Goal: Navigation & Orientation: Find specific page/section

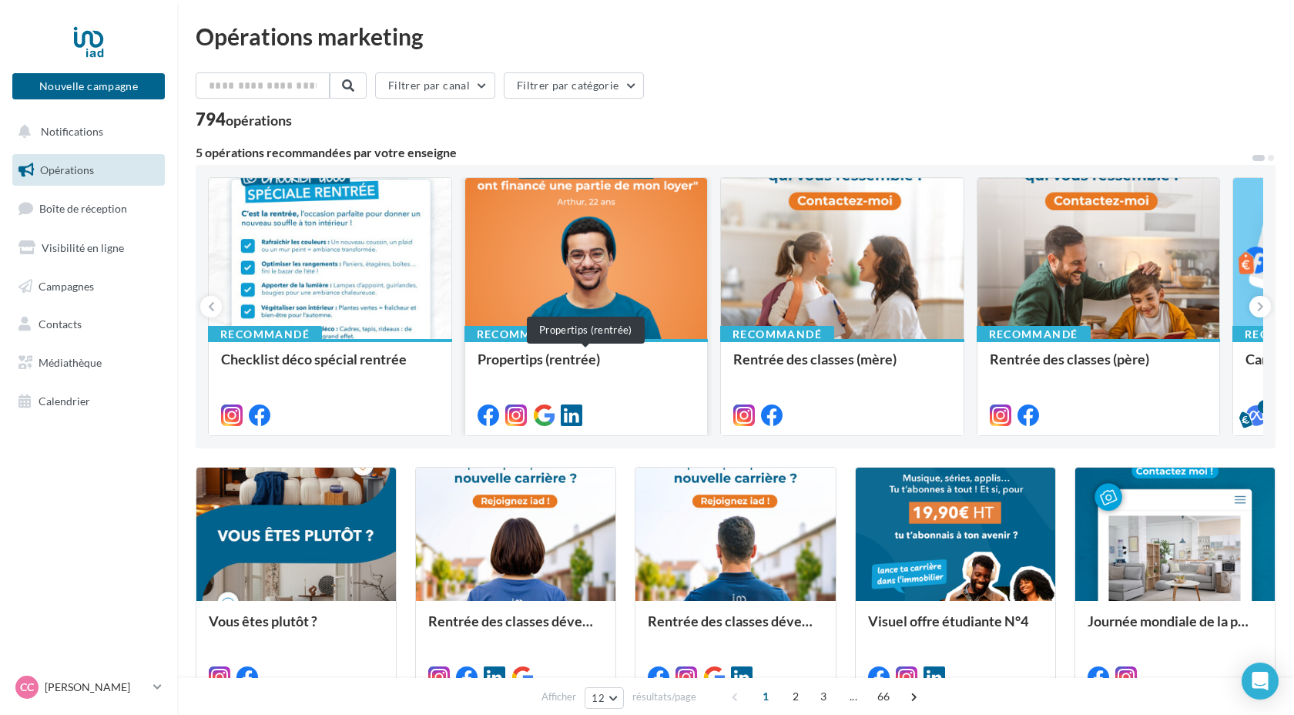
click at [618, 361] on div "Propertips (rentrée)" at bounding box center [586, 366] width 218 height 31
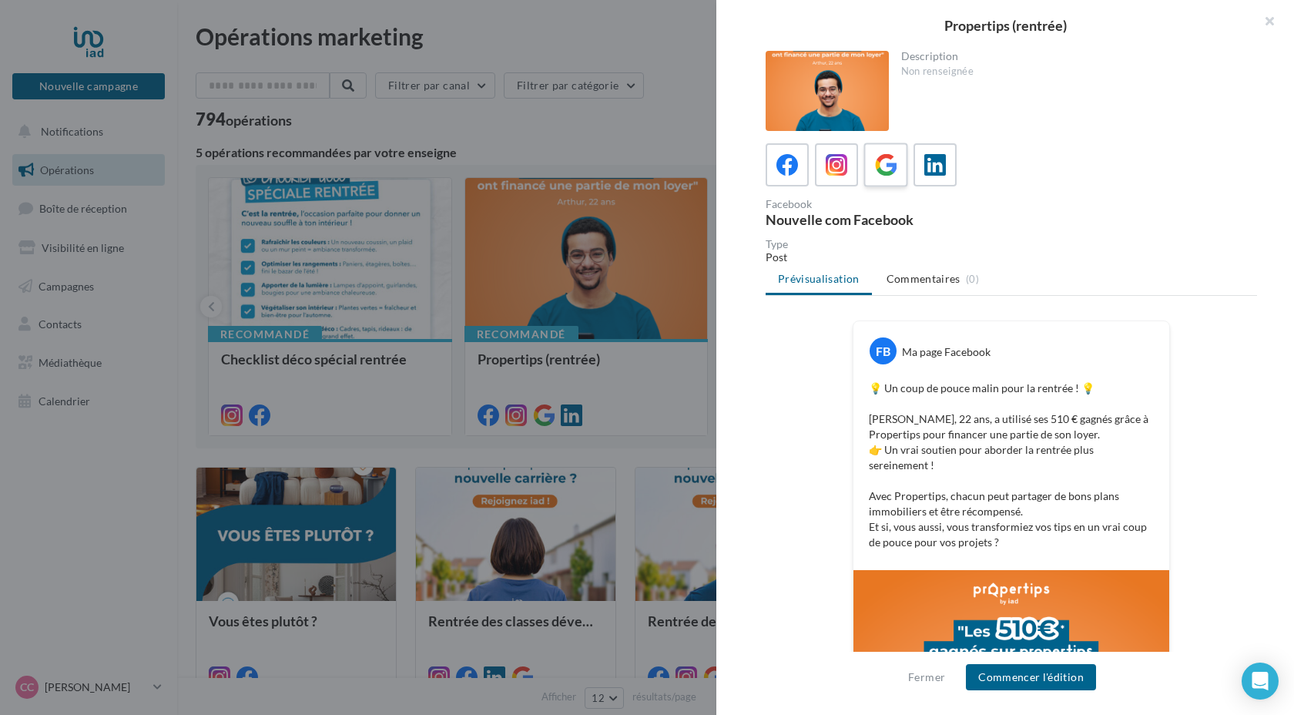
click at [882, 166] on icon at bounding box center [886, 165] width 22 height 22
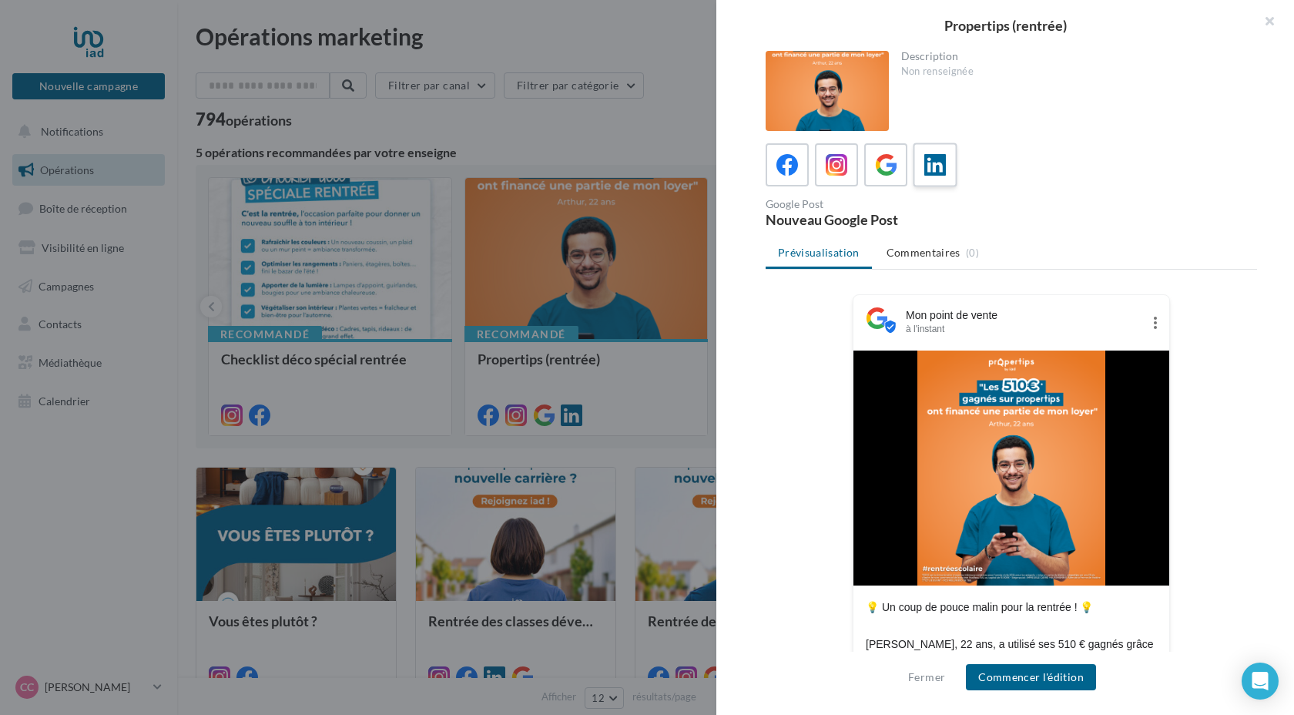
click at [950, 176] on label at bounding box center [934, 164] width 44 height 44
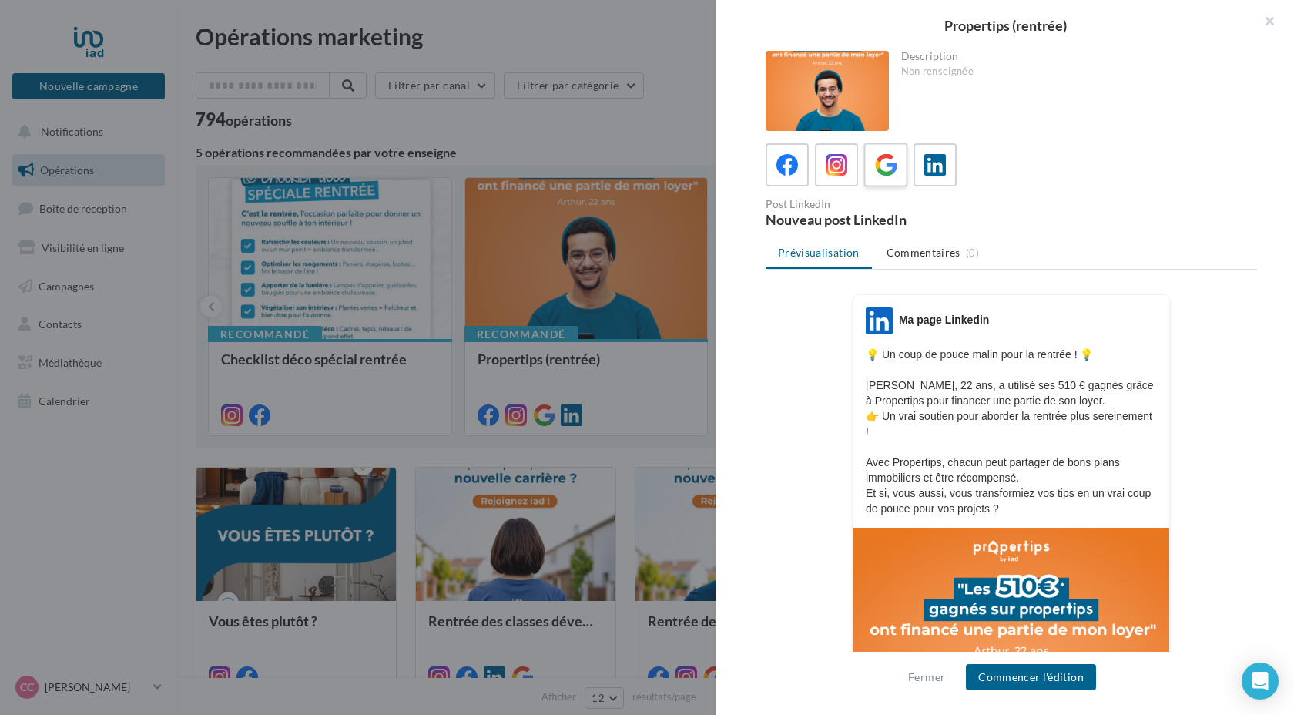
click at [884, 173] on icon at bounding box center [886, 165] width 22 height 22
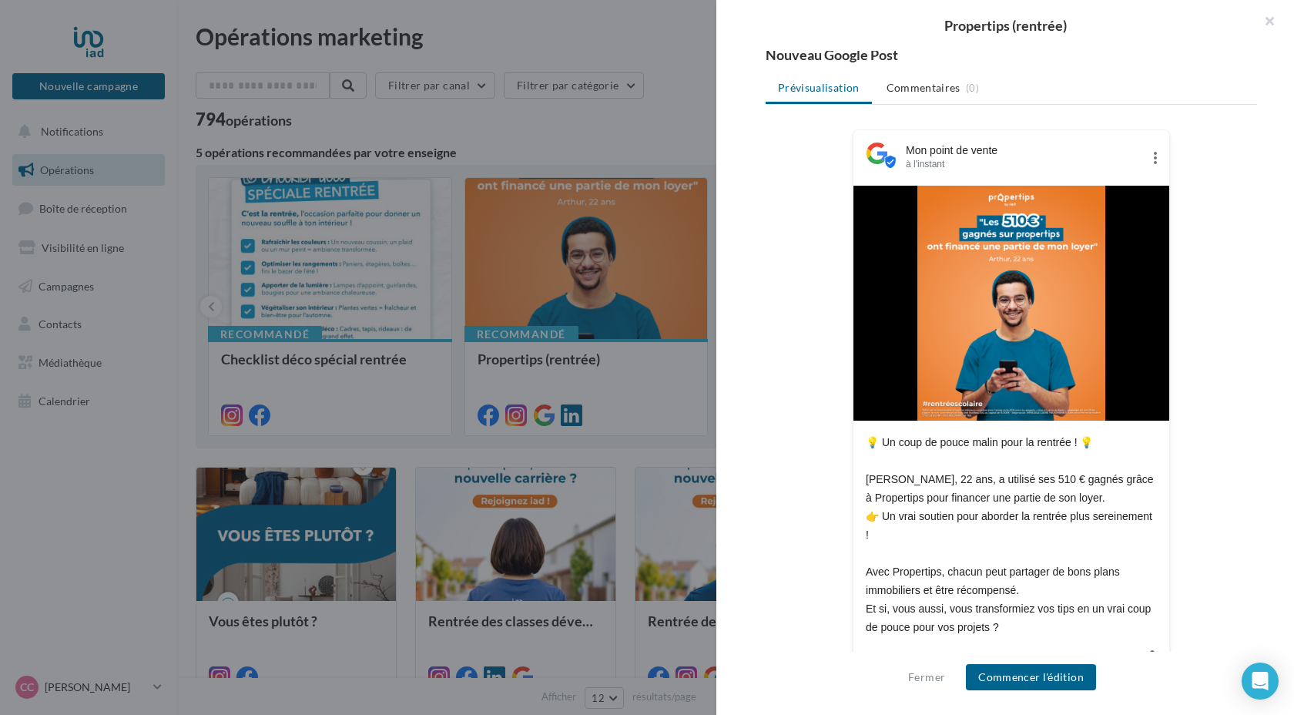
scroll to position [184, 0]
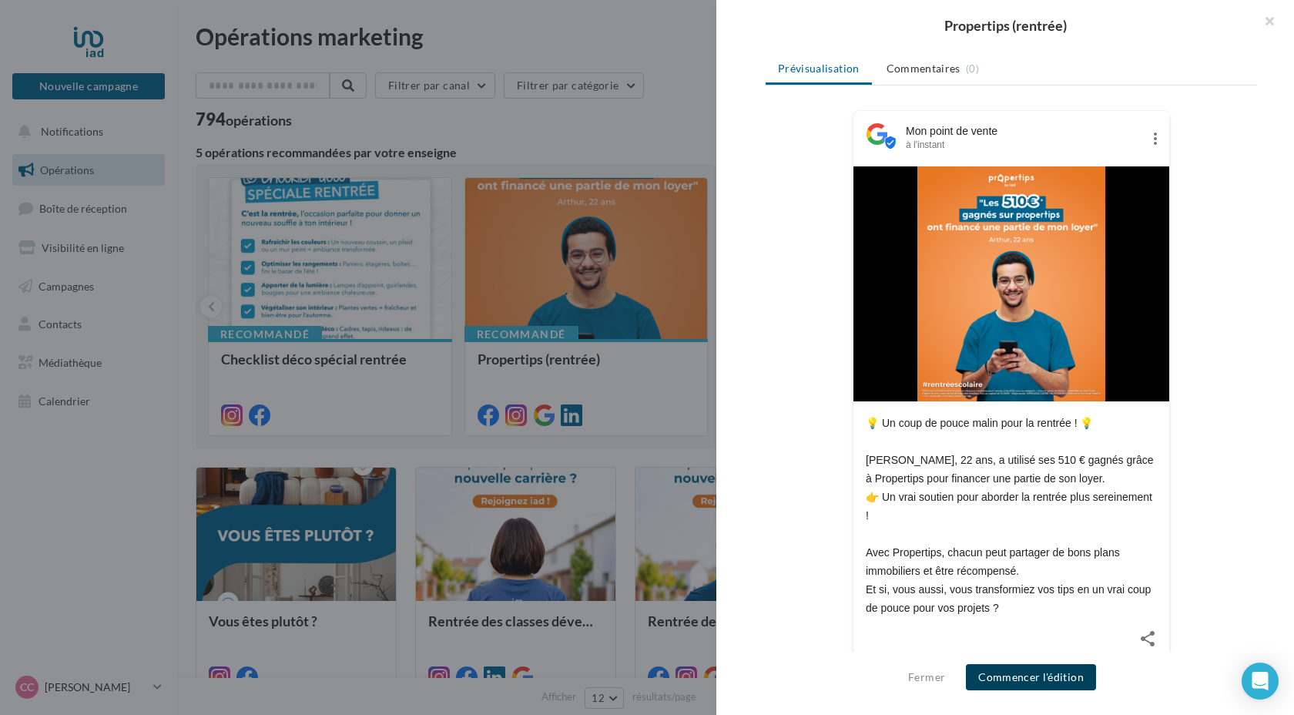
click at [1067, 674] on button "Commencer l'édition" at bounding box center [1031, 677] width 130 height 26
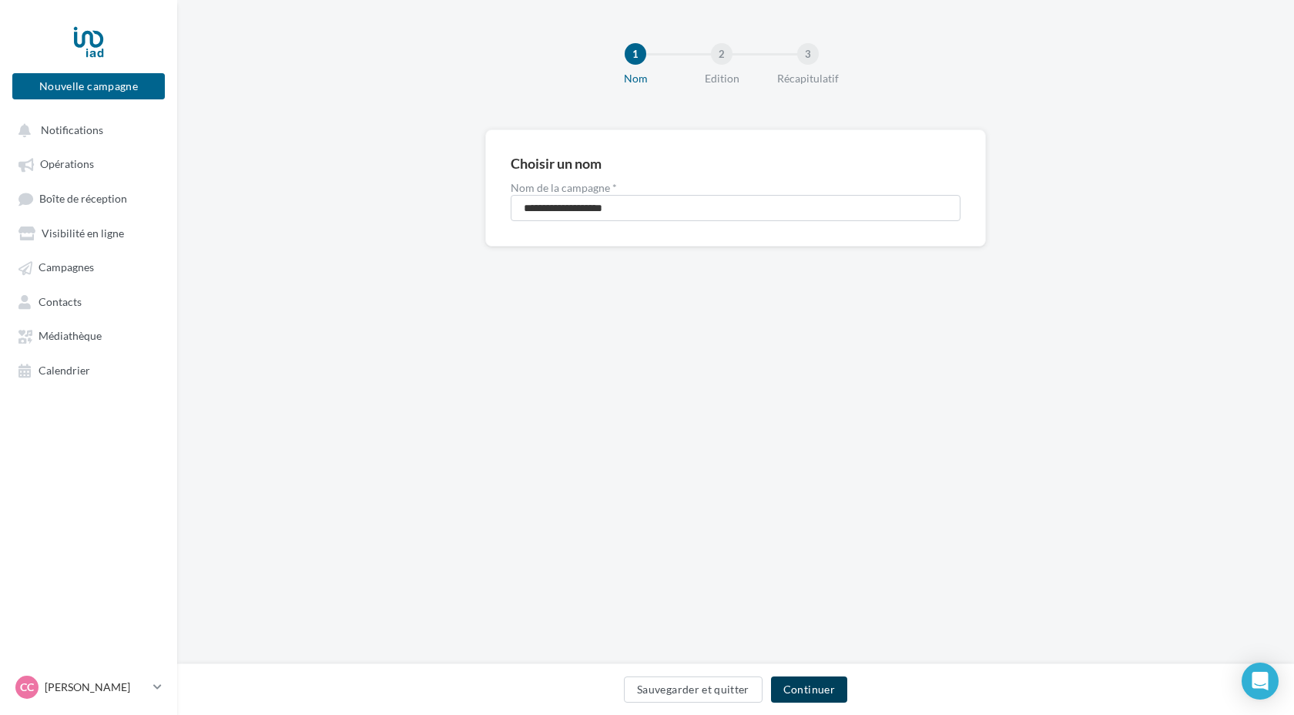
click at [825, 691] on button "Continuer" at bounding box center [809, 689] width 76 height 26
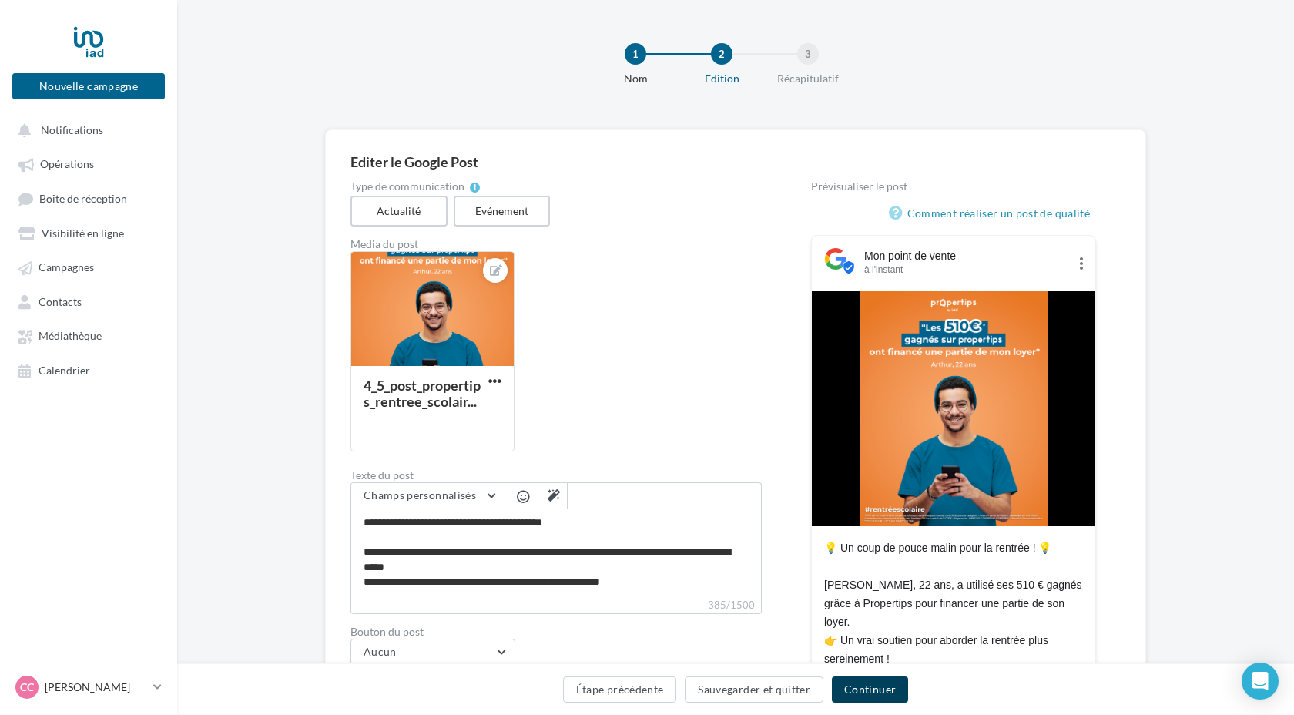
click at [875, 689] on button "Continuer" at bounding box center [870, 689] width 76 height 26
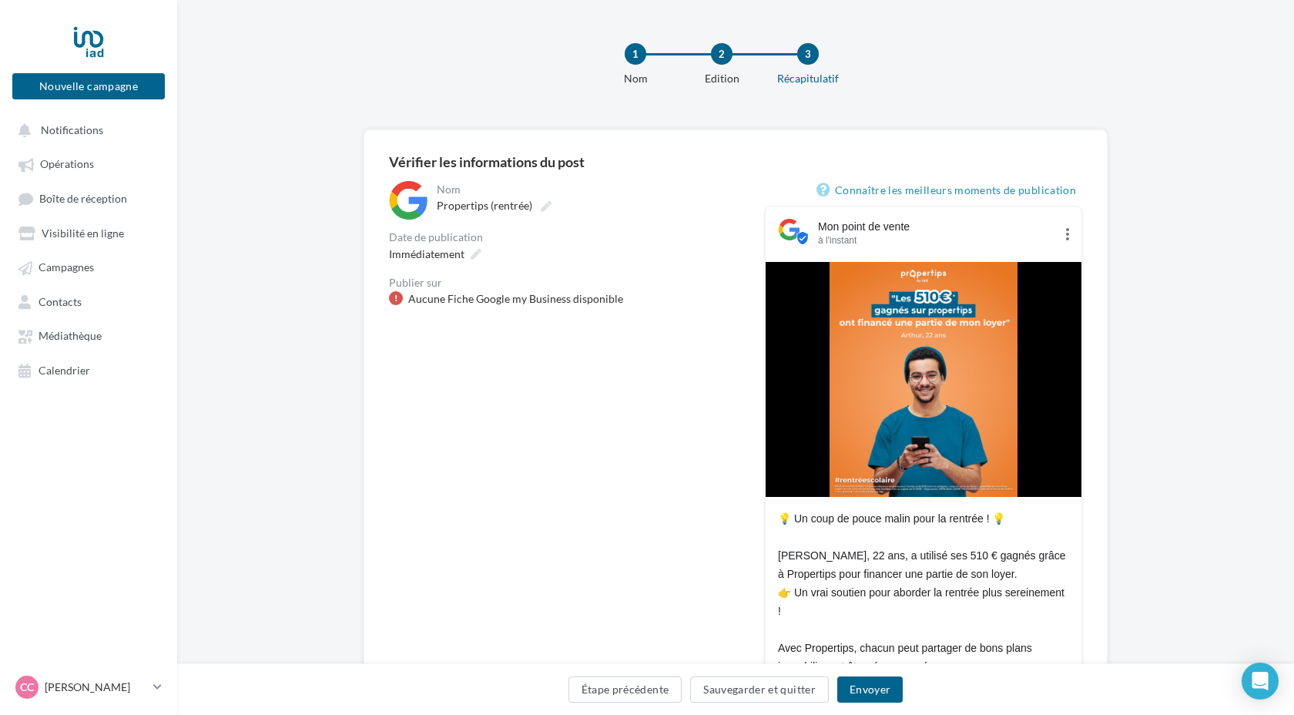
click at [500, 305] on div "Aucune Fiche Google my Business disponible" at bounding box center [515, 298] width 215 height 15
click at [69, 308] on span "Contacts" at bounding box center [59, 301] width 43 height 13
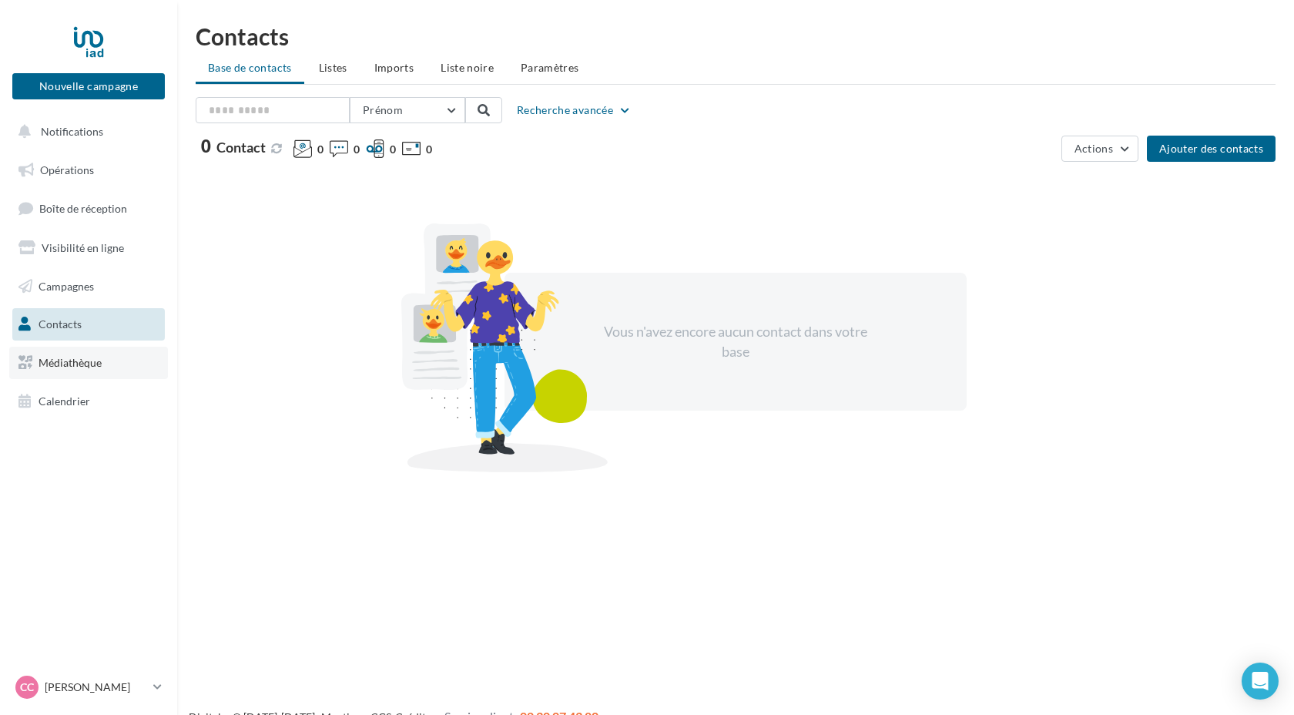
click at [75, 366] on span "Médiathèque" at bounding box center [69, 362] width 63 height 13
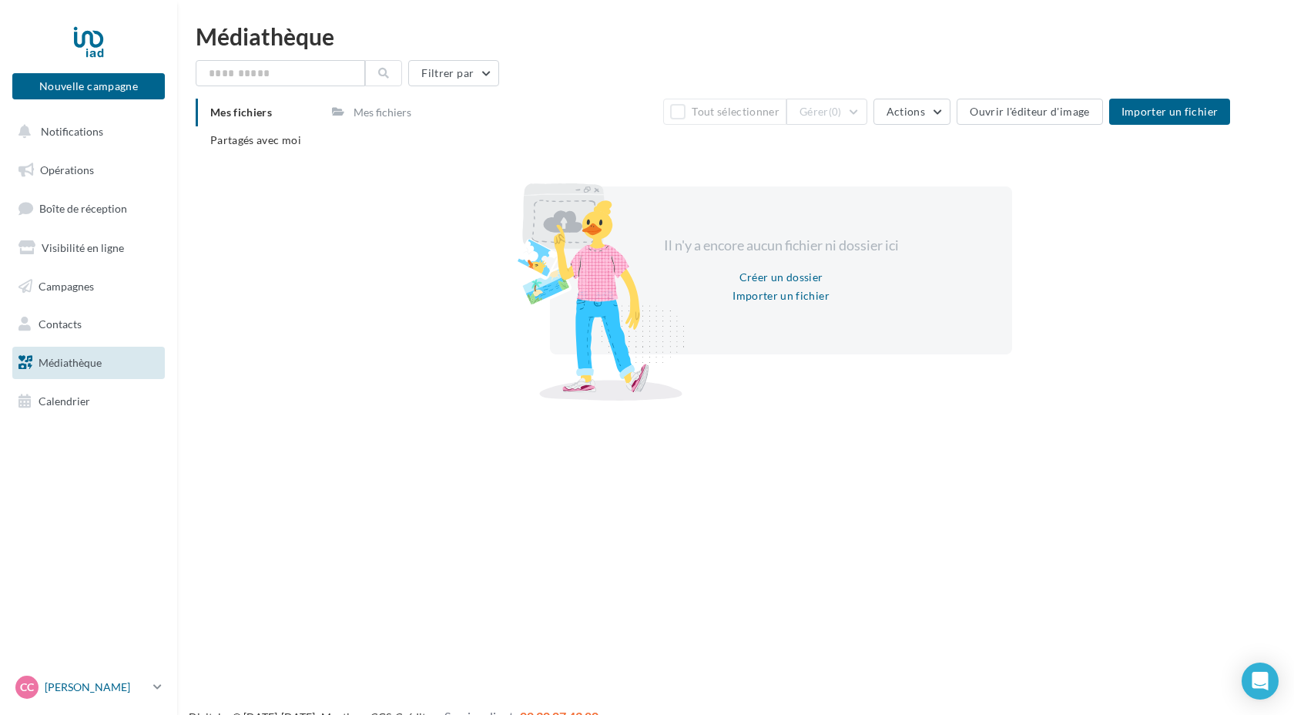
click at [134, 681] on p "[PERSON_NAME]" at bounding box center [96, 686] width 102 height 15
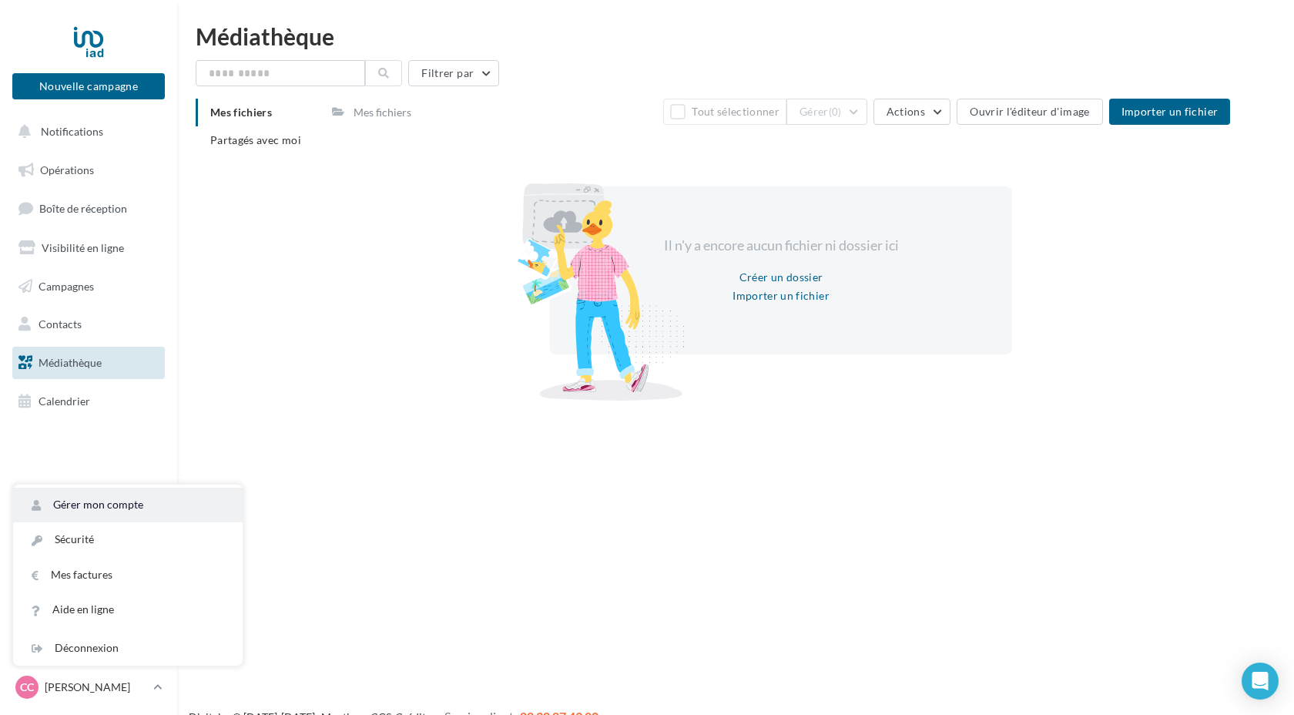
click at [118, 507] on link "Gérer mon compte" at bounding box center [127, 504] width 229 height 35
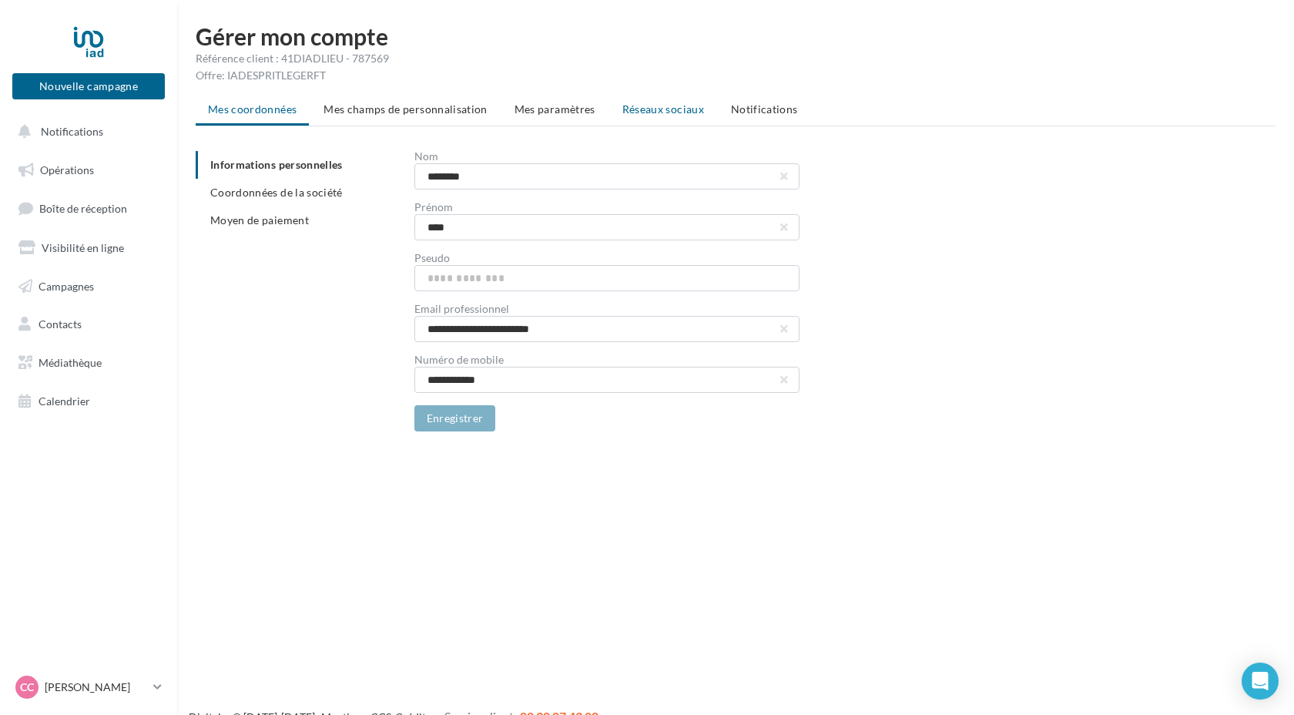
click at [653, 112] on span "Réseaux sociaux" at bounding box center [663, 108] width 82 height 13
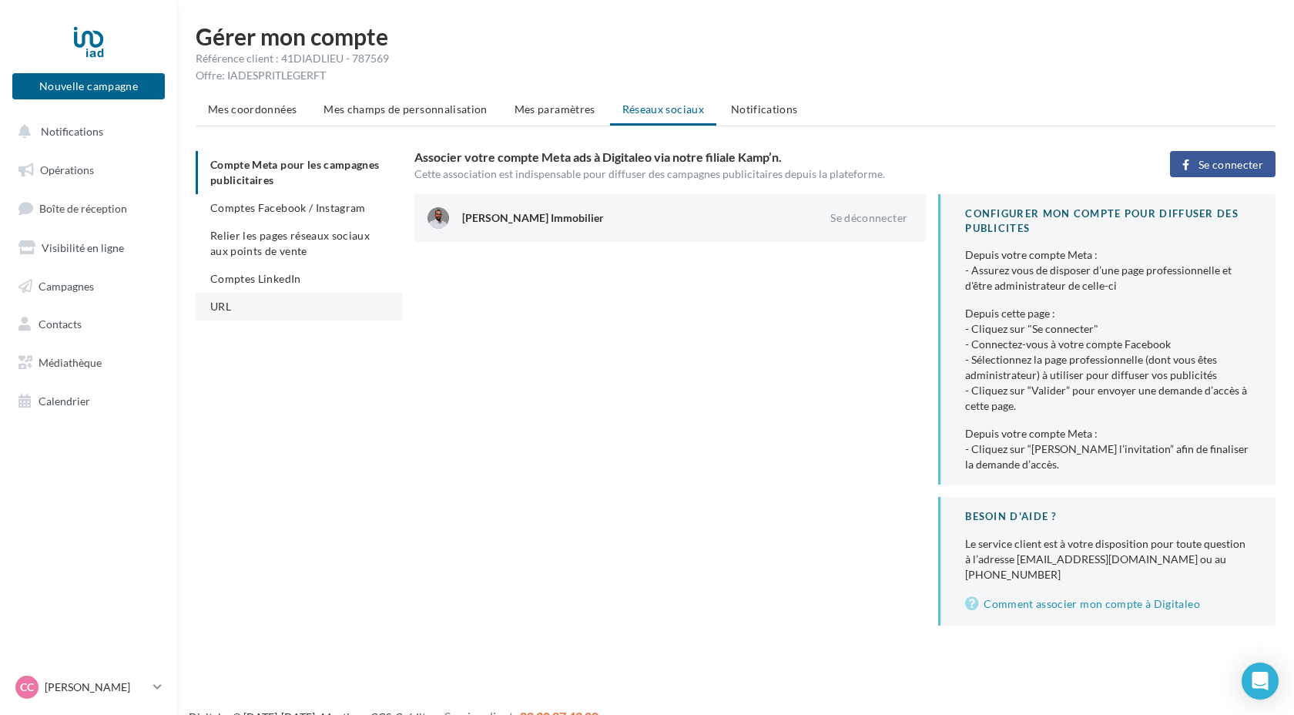
click at [255, 308] on li "URL" at bounding box center [299, 307] width 206 height 28
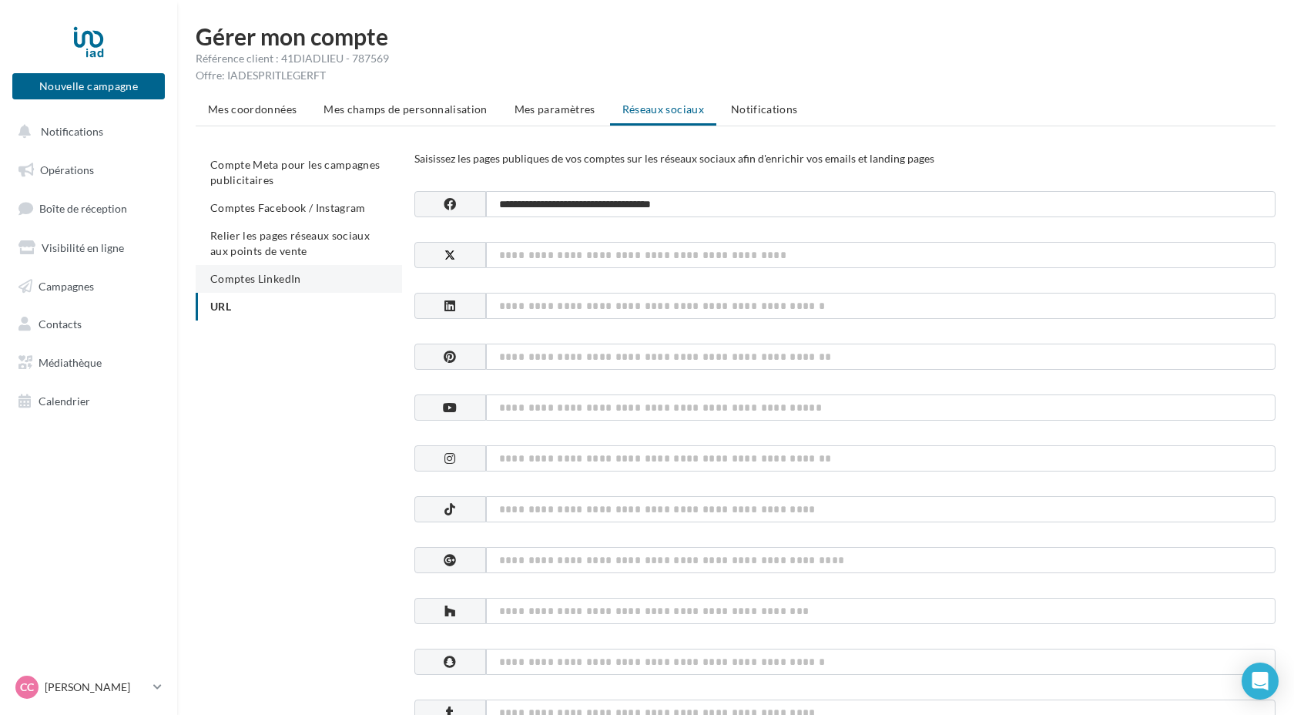
click at [299, 280] on span "Comptes LinkedIn" at bounding box center [255, 278] width 91 height 13
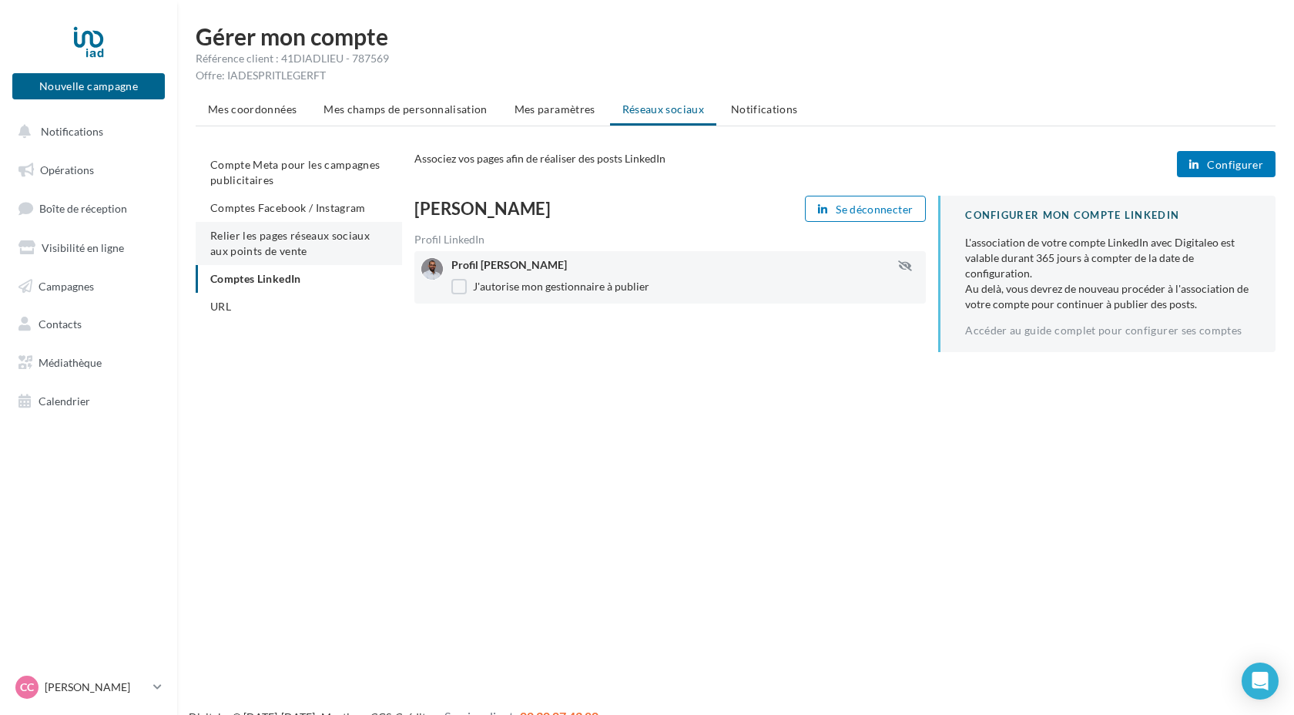
click at [283, 239] on span "Relier les pages réseaux sociaux aux points de vente" at bounding box center [289, 243] width 159 height 28
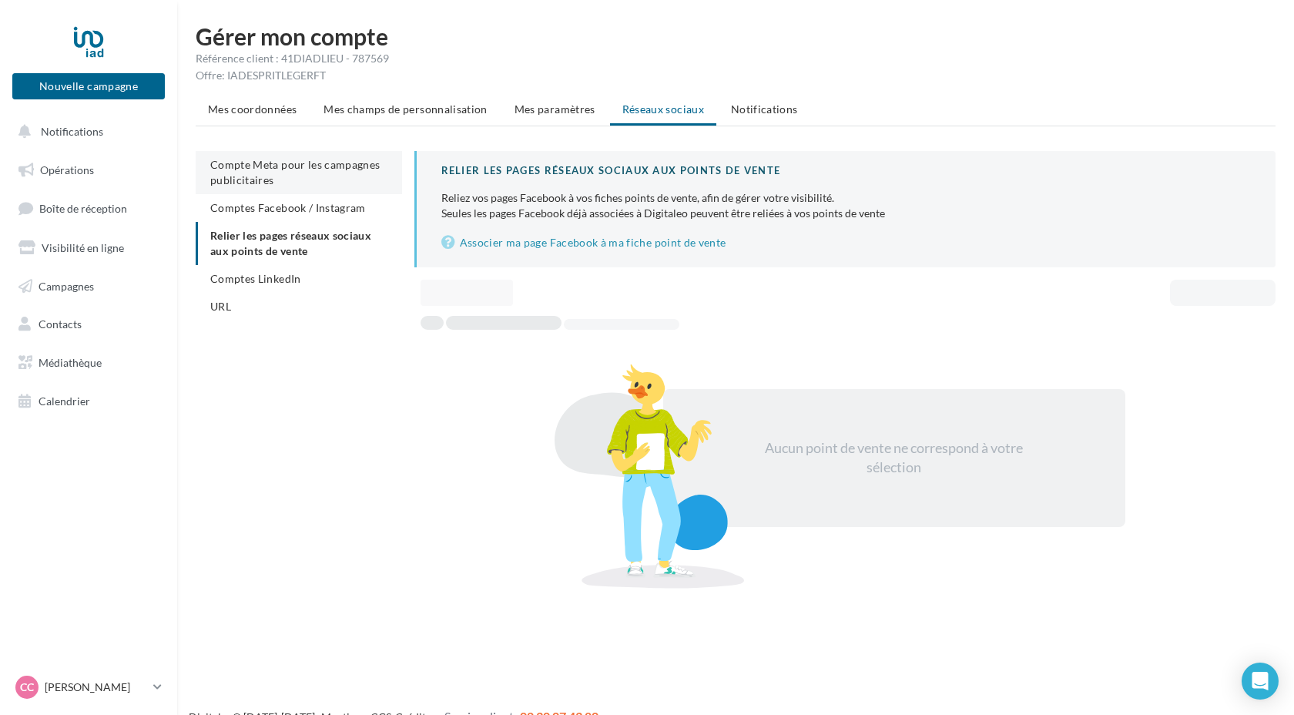
click at [280, 177] on li "Compte Meta pour les campagnes publicitaires" at bounding box center [299, 172] width 206 height 43
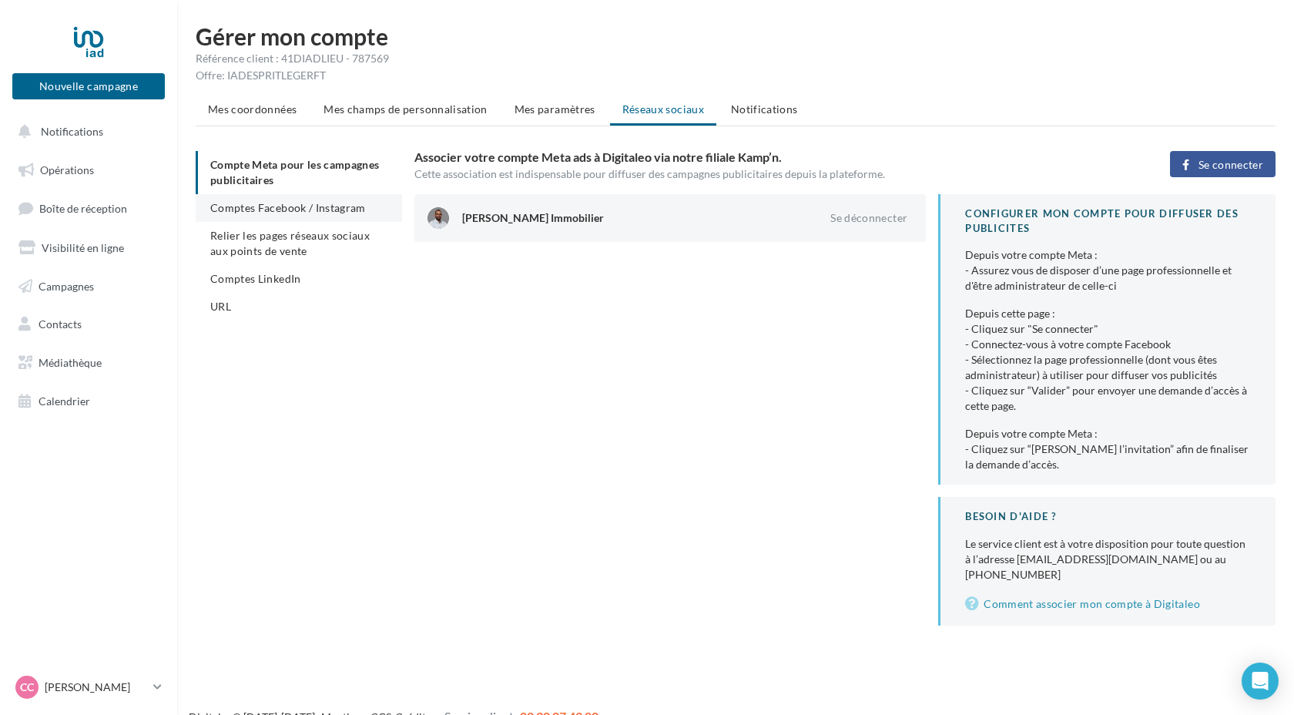
click at [276, 209] on span "Comptes Facebook / Instagram" at bounding box center [288, 207] width 156 height 13
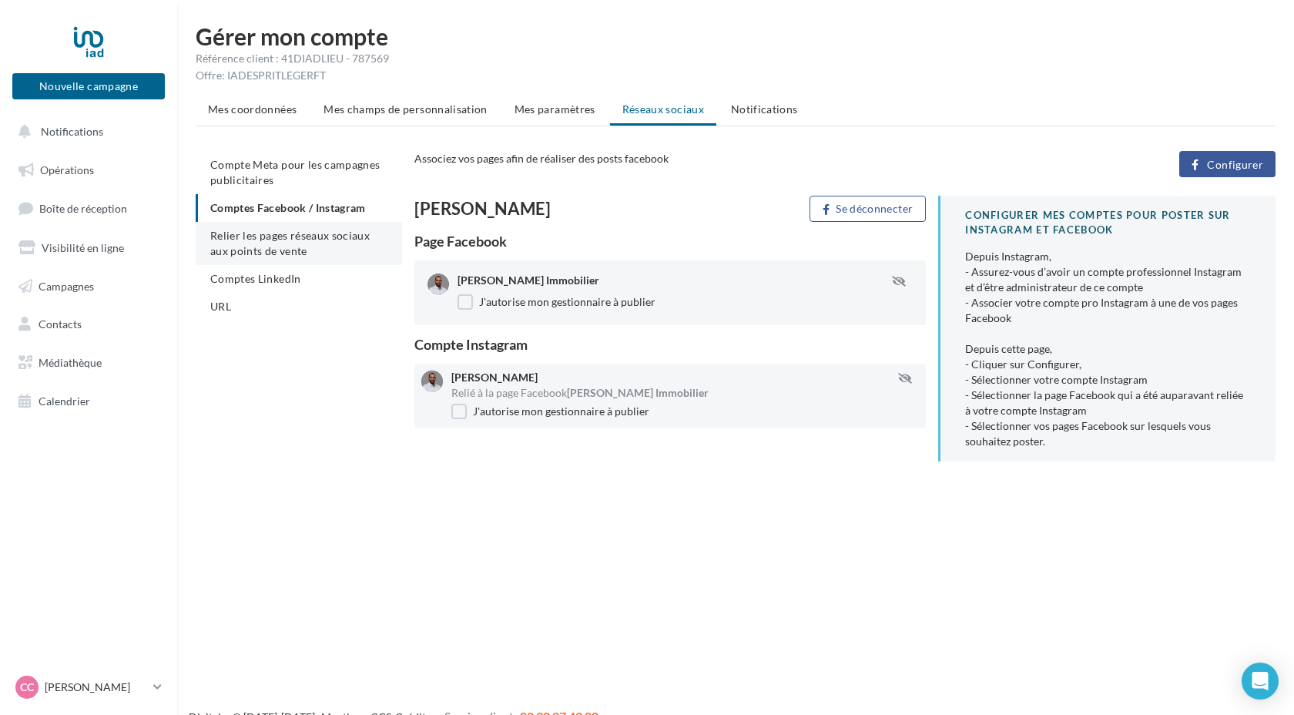
click at [271, 244] on span "Relier les pages réseaux sociaux aux points de vente" at bounding box center [289, 243] width 159 height 28
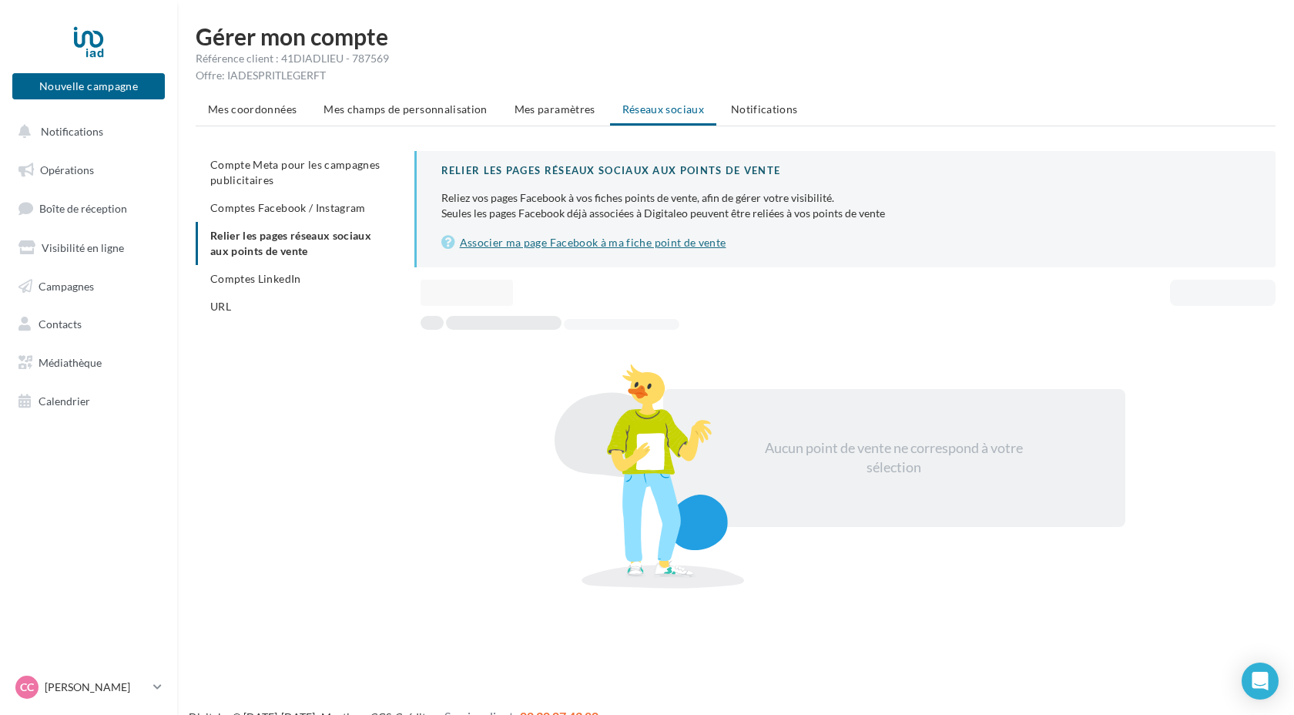
click at [492, 245] on link "Associer ma page Facebook à ma fiche point de vente" at bounding box center [845, 242] width 809 height 18
click at [259, 282] on span "Comptes LinkedIn" at bounding box center [255, 278] width 91 height 13
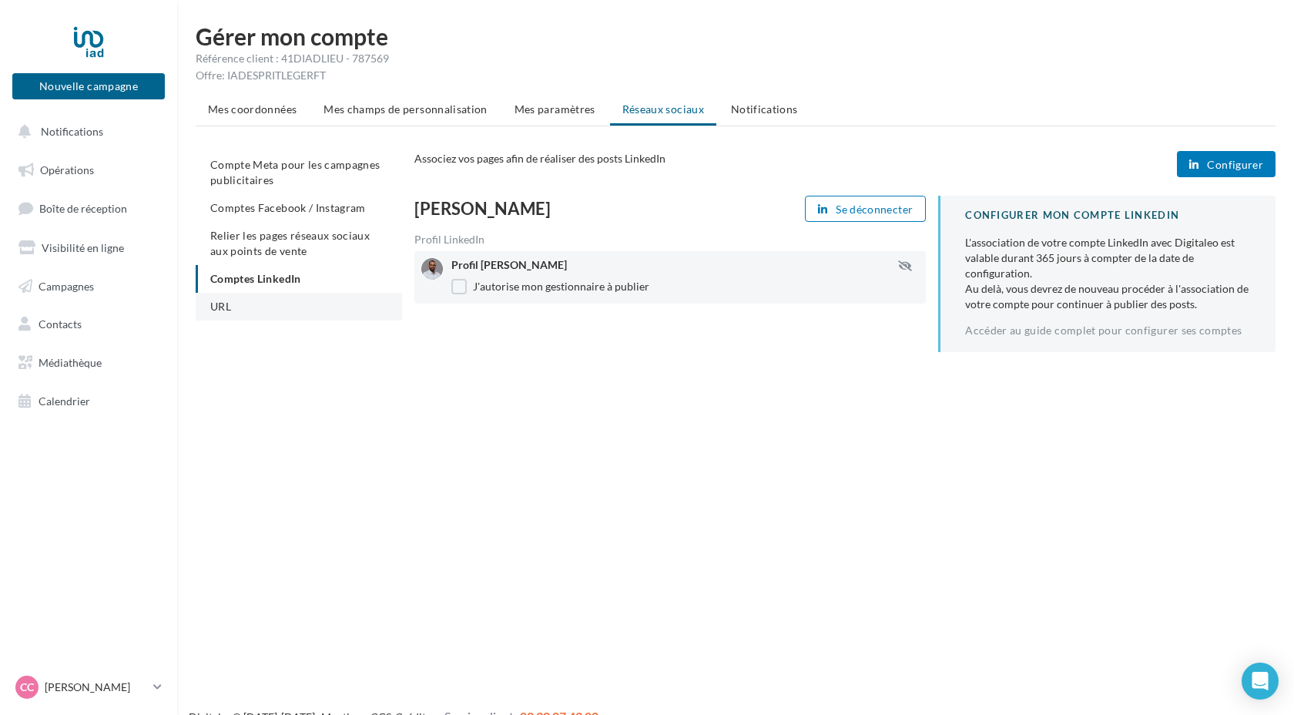
click at [233, 304] on li "URL" at bounding box center [299, 307] width 206 height 28
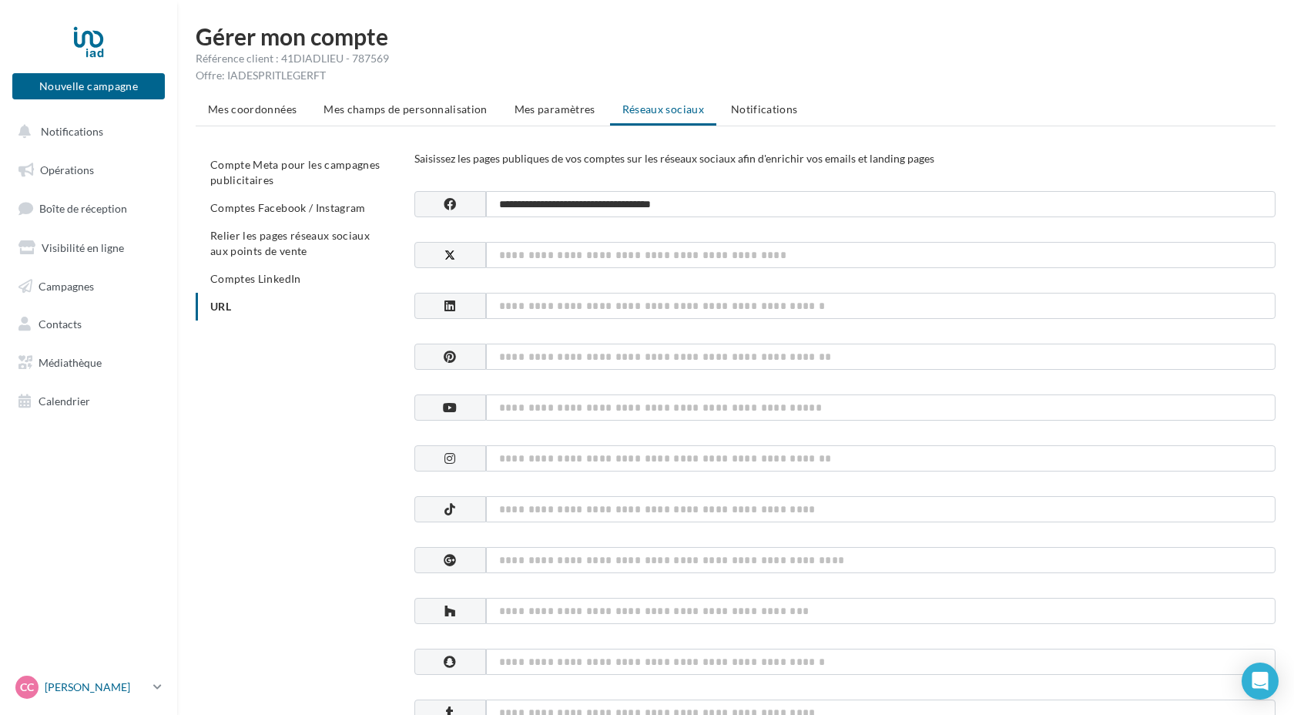
click at [133, 688] on p "[PERSON_NAME]" at bounding box center [96, 686] width 102 height 15
click at [112, 547] on link "Sécurité" at bounding box center [127, 539] width 229 height 35
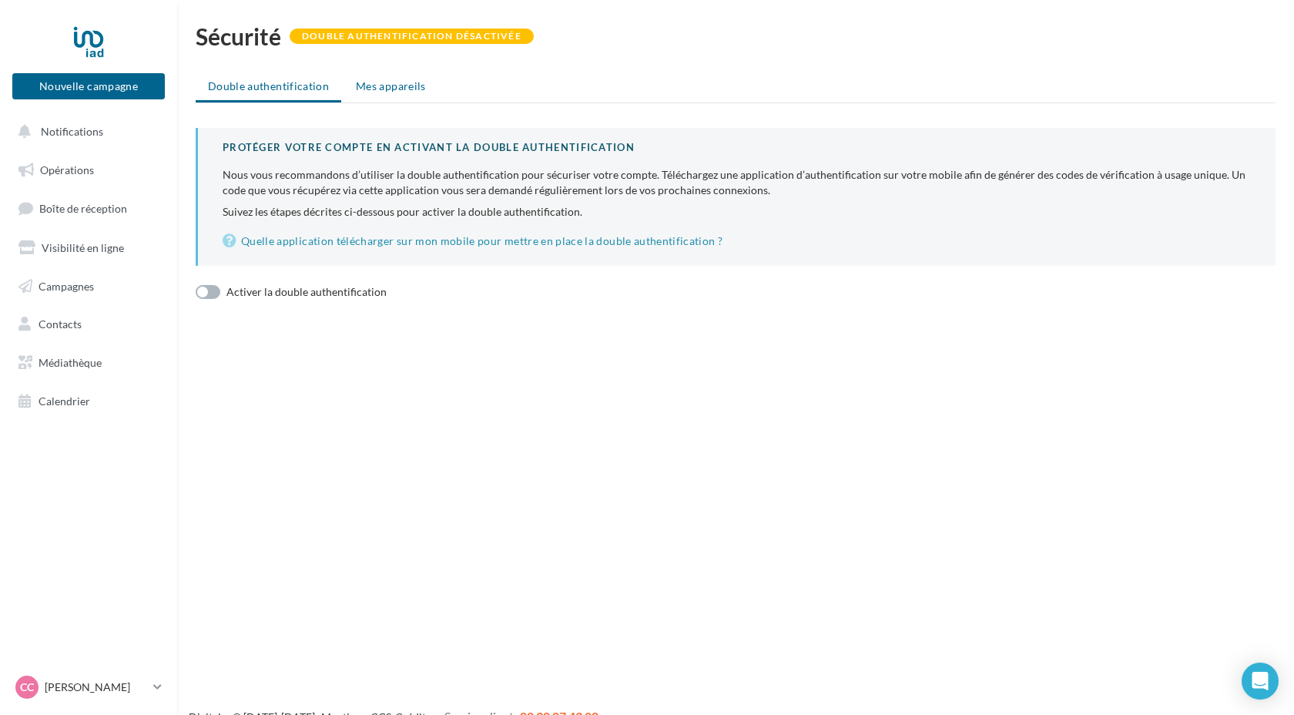
click at [385, 90] on span "Mes appareils" at bounding box center [391, 85] width 70 height 13
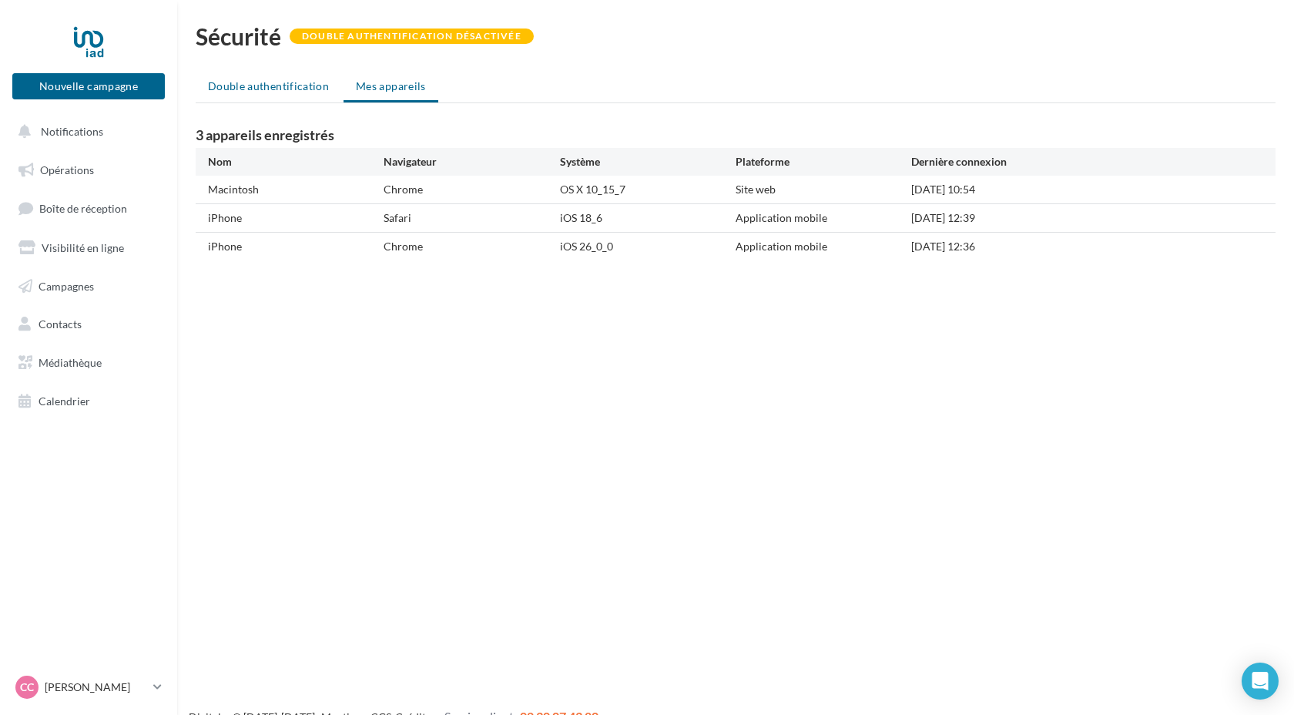
click at [315, 88] on span "Double authentification" at bounding box center [268, 85] width 121 height 13
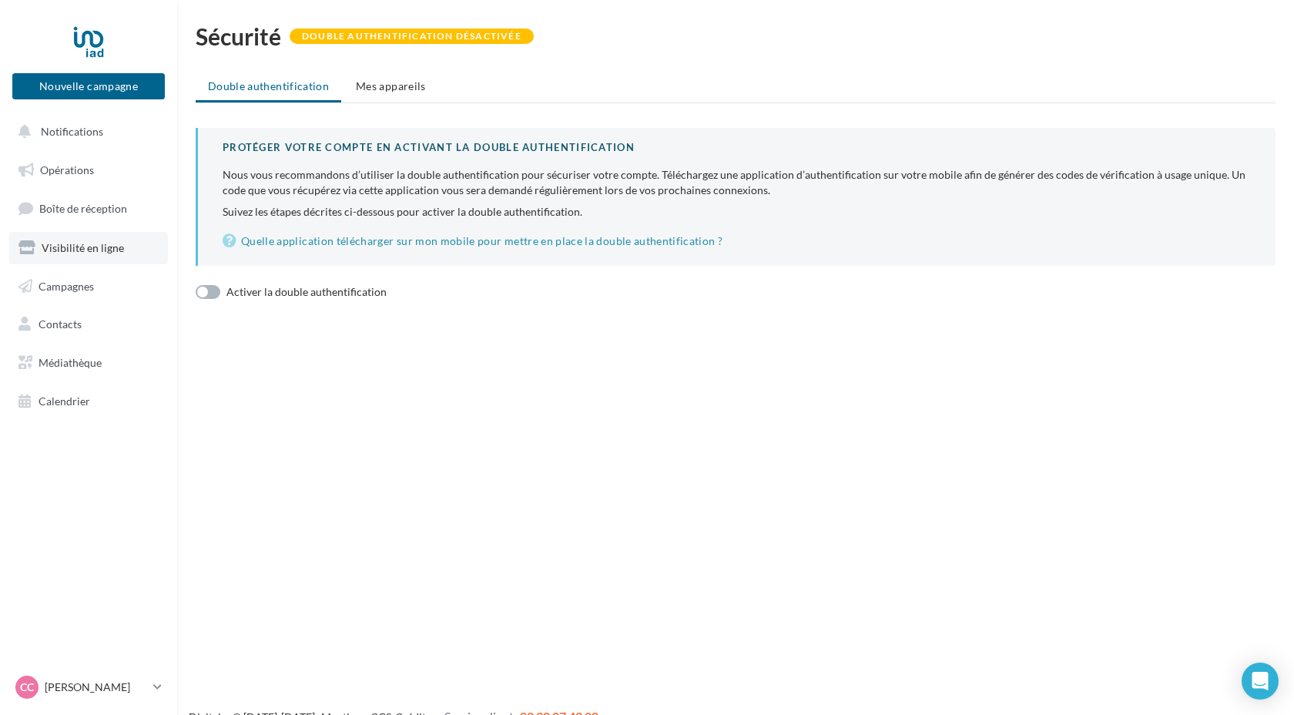
click at [97, 249] on span "Visibilité en ligne" at bounding box center [83, 247] width 82 height 13
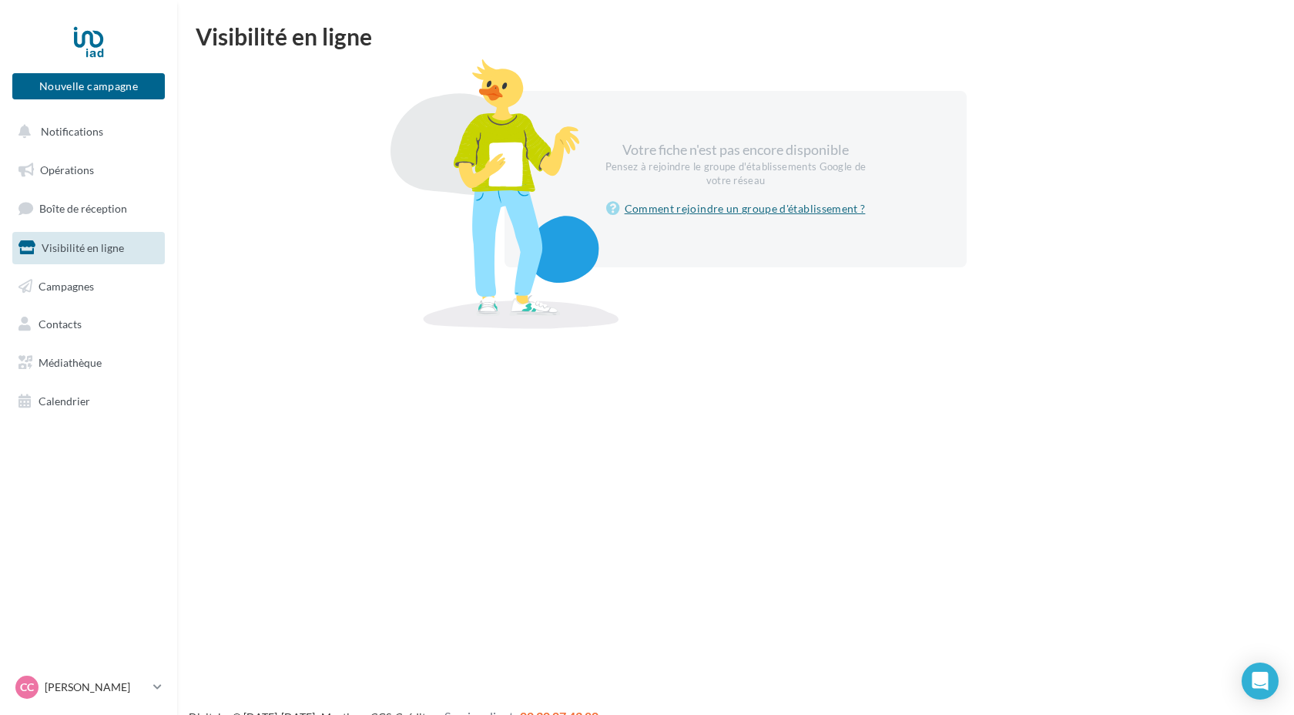
click at [775, 214] on link "Comment rejoindre un groupe d'établissement ?" at bounding box center [735, 208] width 259 height 18
click at [102, 133] on button "Notifications" at bounding box center [85, 131] width 152 height 32
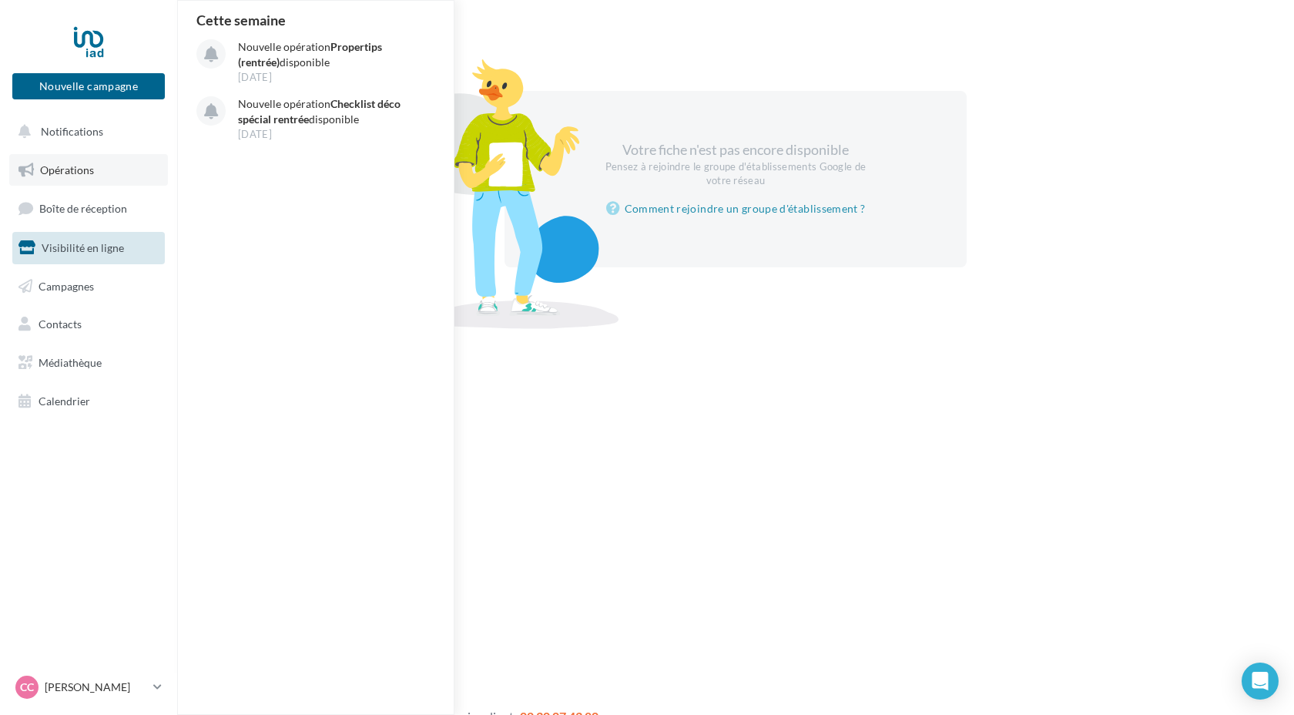
click at [80, 172] on span "Opérations" at bounding box center [67, 169] width 54 height 13
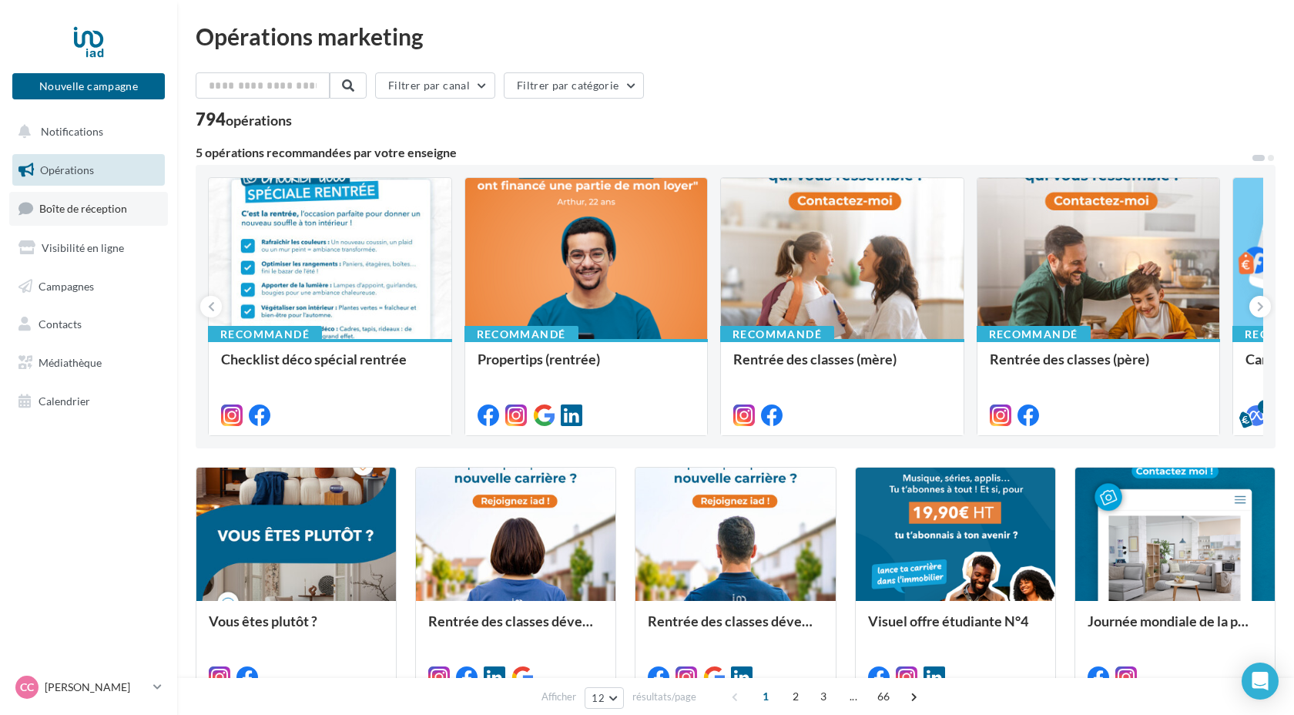
click at [88, 208] on span "Boîte de réception" at bounding box center [83, 208] width 88 height 13
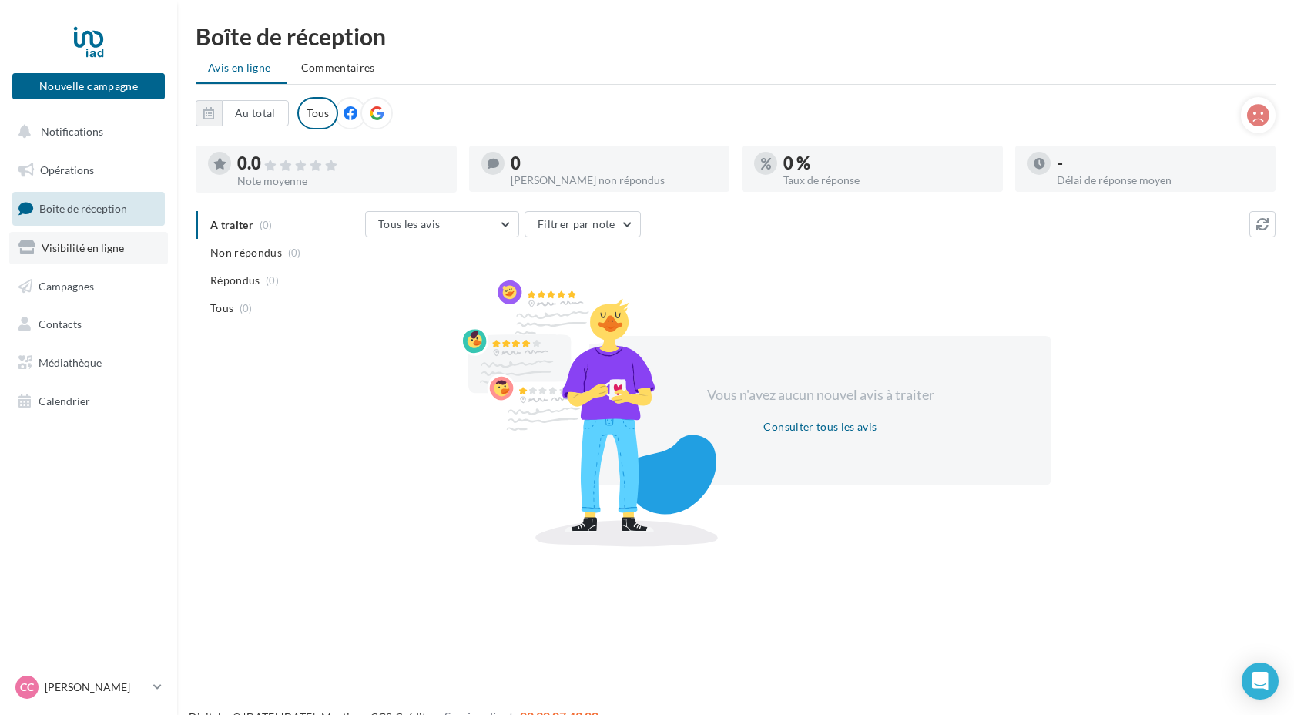
click at [83, 245] on span "Visibilité en ligne" at bounding box center [83, 247] width 82 height 13
